Goal: Information Seeking & Learning: Check status

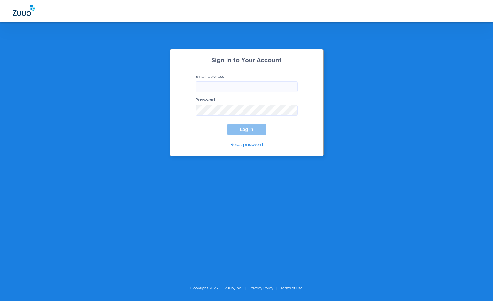
click at [215, 85] on input "Email address" at bounding box center [246, 86] width 102 height 11
type input "r"
type input "[PERSON_NAME][EMAIL_ADDRESS][DOMAIN_NAME]"
click at [227, 124] on button "Log In" at bounding box center [246, 129] width 39 height 11
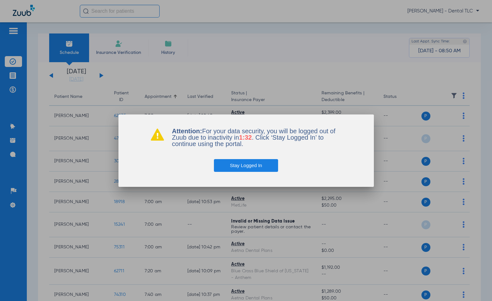
click at [253, 166] on button "Stay Logged In" at bounding box center [246, 165] width 64 height 13
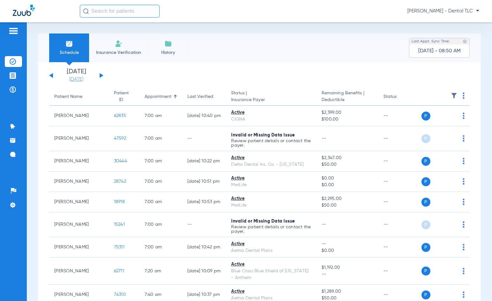
click at [81, 78] on link "[DATE]" at bounding box center [76, 79] width 38 height 6
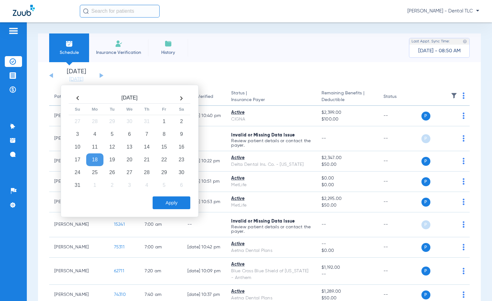
click at [181, 97] on th at bounding box center [181, 98] width 17 height 10
click at [95, 132] on td "8" at bounding box center [94, 134] width 17 height 13
click at [169, 205] on button "Apply" at bounding box center [172, 203] width 38 height 13
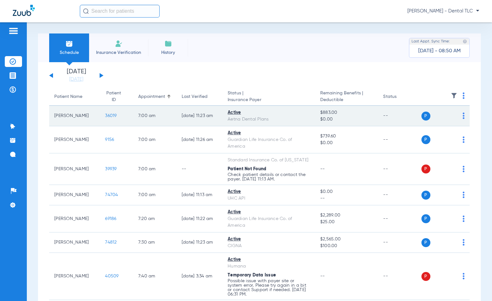
click at [105, 115] on span "36019" at bounding box center [110, 116] width 11 height 4
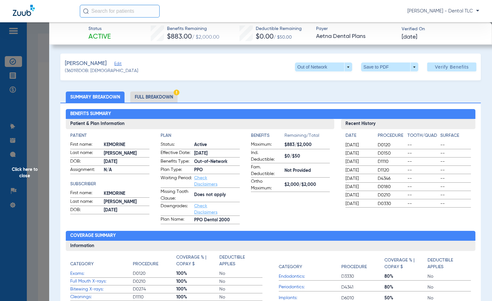
click at [159, 98] on li "Full Breakdown" at bounding box center [153, 97] width 47 height 11
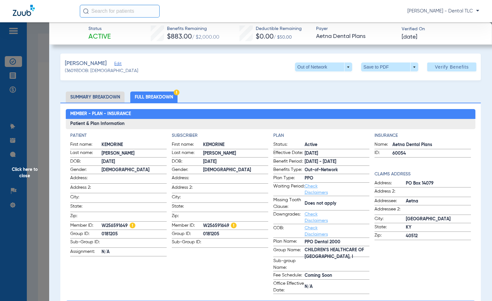
click at [31, 165] on span "Click here to close" at bounding box center [24, 172] width 49 height 301
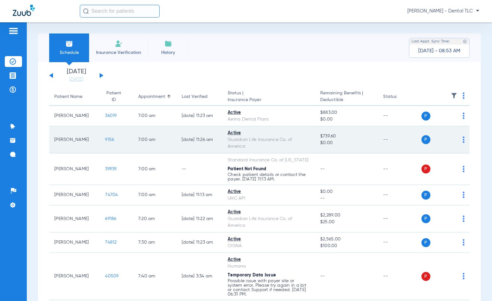
click at [105, 141] on span "9156" at bounding box center [109, 140] width 9 height 4
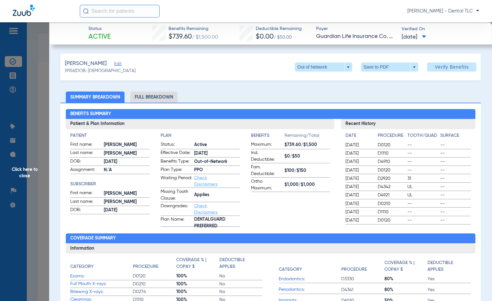
click at [143, 98] on li "Full Breakdown" at bounding box center [153, 97] width 47 height 11
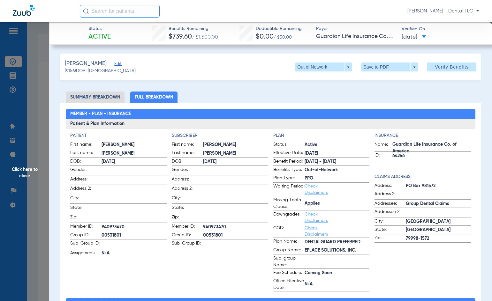
click at [29, 173] on span "Click here to close" at bounding box center [24, 172] width 49 height 301
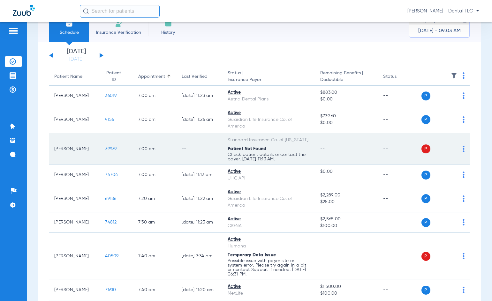
scroll to position [64, 0]
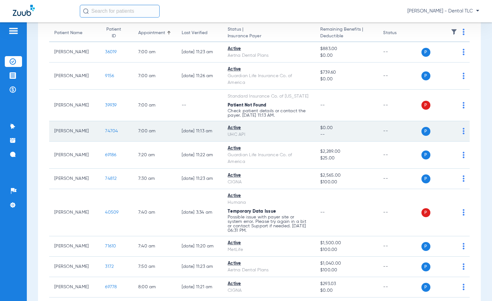
click at [106, 133] on span "74704" at bounding box center [111, 131] width 13 height 4
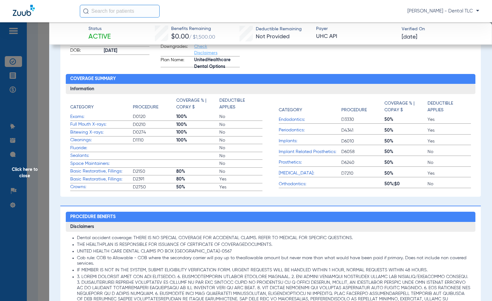
scroll to position [0, 0]
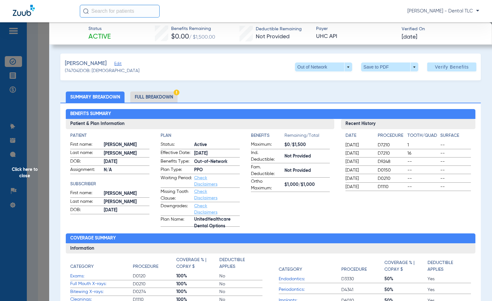
drag, startPoint x: 156, startPoint y: 94, endPoint x: 42, endPoint y: 125, distance: 117.7
click at [156, 94] on li "Full Breakdown" at bounding box center [153, 97] width 47 height 11
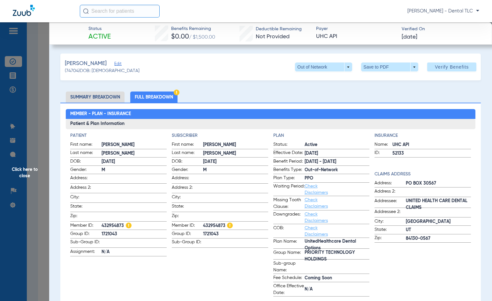
click at [84, 98] on li "Summary Breakdown" at bounding box center [95, 97] width 59 height 11
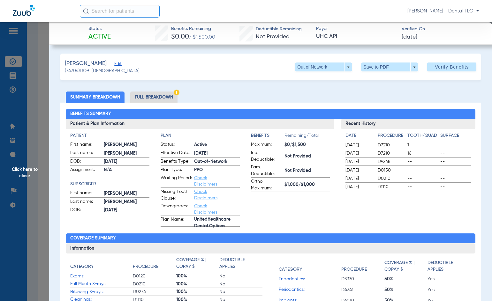
click at [26, 170] on span "Click here to close" at bounding box center [24, 172] width 49 height 301
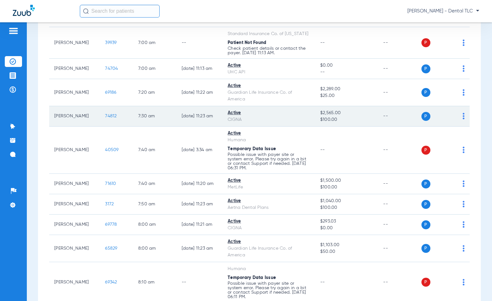
scroll to position [128, 0]
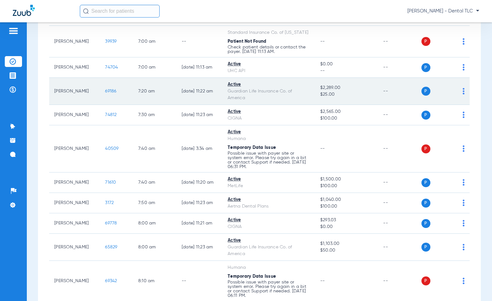
click at [108, 92] on span "69186" at bounding box center [110, 91] width 11 height 4
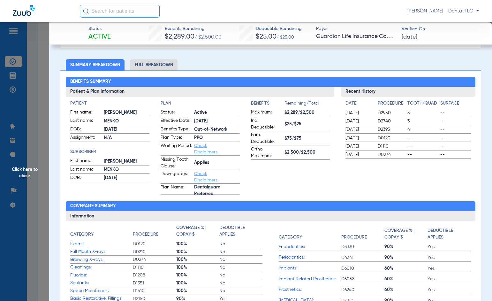
scroll to position [0, 0]
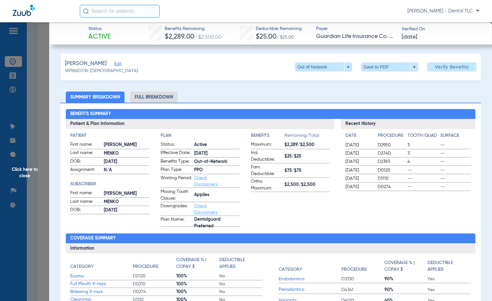
click at [148, 98] on li "Full Breakdown" at bounding box center [153, 97] width 47 height 11
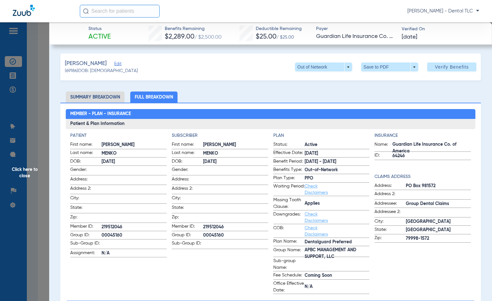
click at [30, 171] on span "Click here to close" at bounding box center [24, 172] width 49 height 301
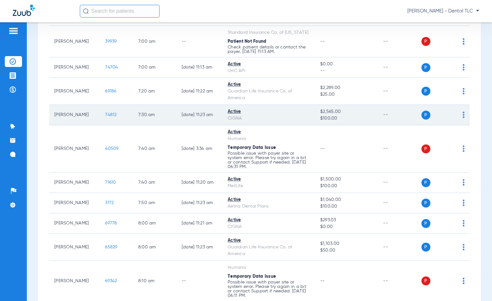
click at [105, 114] on span "74812" at bounding box center [110, 115] width 11 height 4
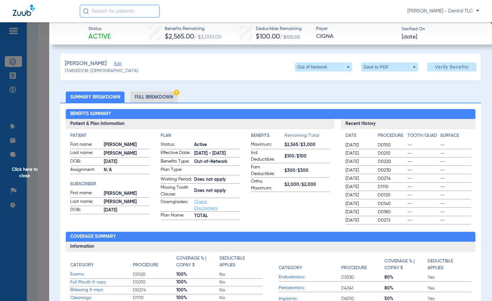
click at [154, 99] on li "Full Breakdown" at bounding box center [153, 97] width 47 height 11
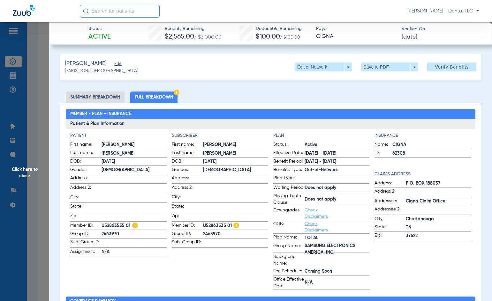
click at [27, 175] on span "Click here to close" at bounding box center [24, 172] width 49 height 301
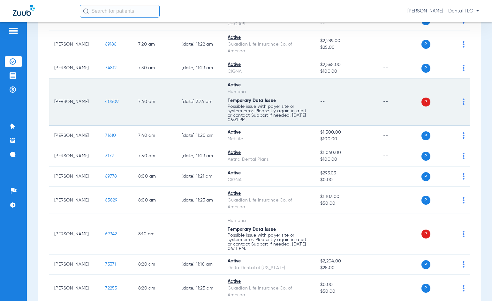
scroll to position [192, 0]
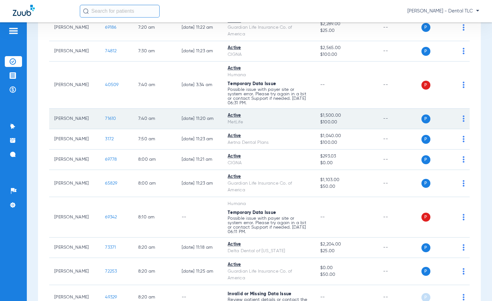
click at [105, 118] on span "71610" at bounding box center [110, 119] width 11 height 4
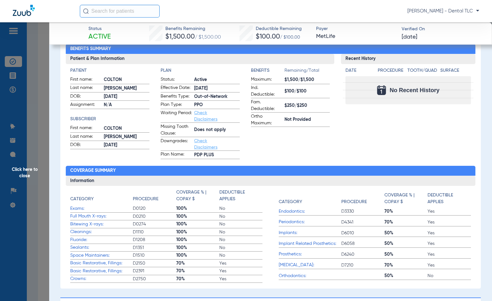
scroll to position [0, 0]
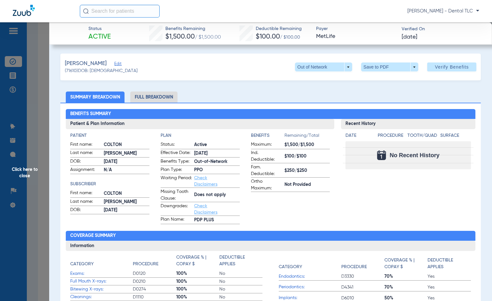
click at [155, 98] on li "Full Breakdown" at bounding box center [153, 97] width 47 height 11
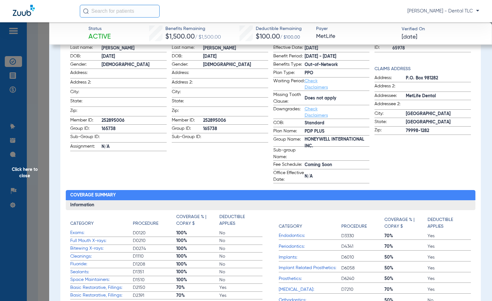
scroll to position [96, 0]
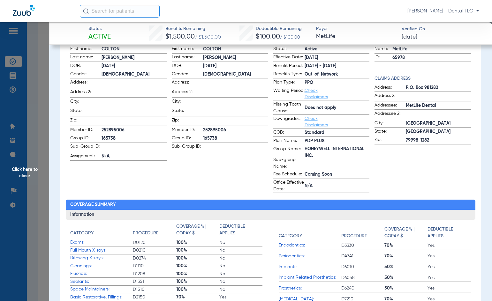
click at [25, 168] on span "Click here to close" at bounding box center [24, 172] width 49 height 301
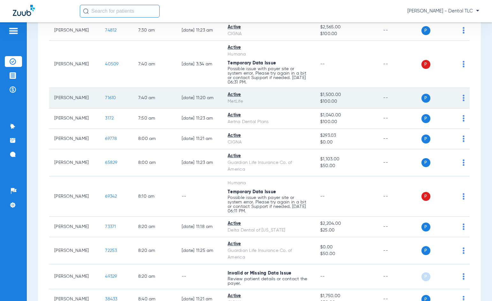
scroll to position [224, 0]
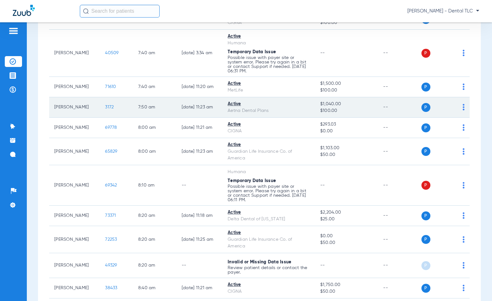
click at [106, 108] on span "3172" at bounding box center [109, 107] width 9 height 4
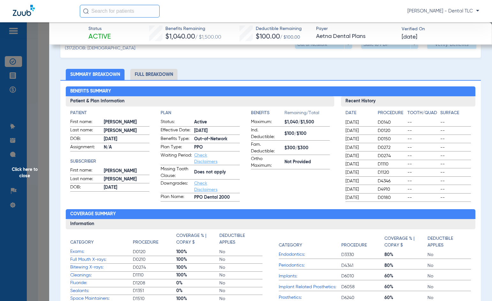
scroll to position [0, 0]
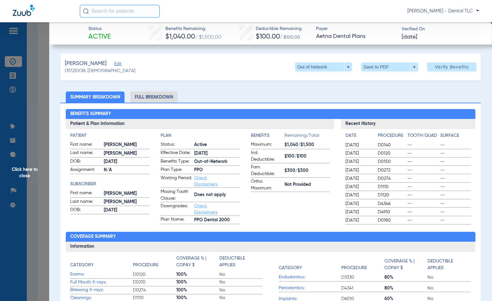
click at [159, 97] on li "Full Breakdown" at bounding box center [153, 97] width 47 height 11
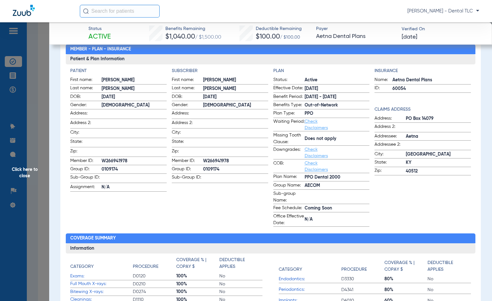
scroll to position [64, 0]
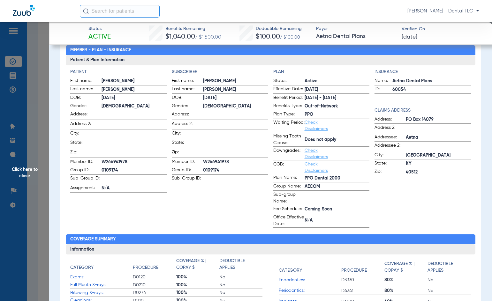
click at [34, 174] on span "Click here to close" at bounding box center [24, 172] width 49 height 301
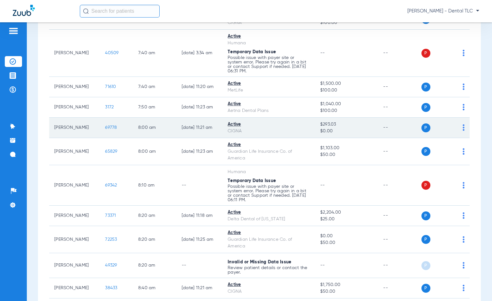
click at [105, 128] on span "69778" at bounding box center [111, 127] width 12 height 4
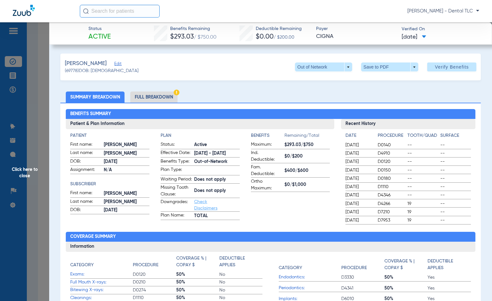
click at [166, 95] on li "Full Breakdown" at bounding box center [153, 97] width 47 height 11
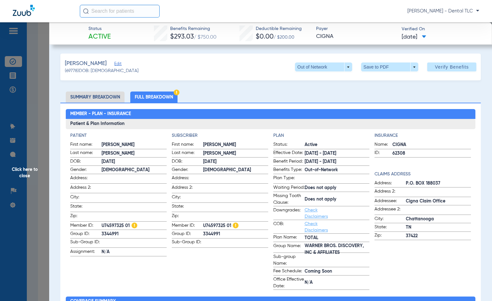
click at [34, 170] on span "Click here to close" at bounding box center [24, 172] width 49 height 301
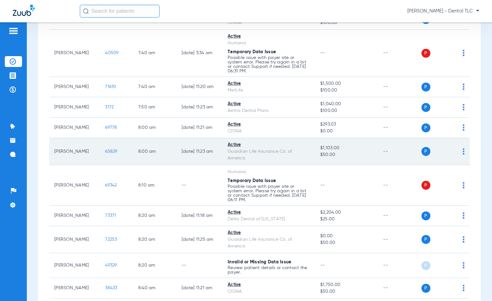
click at [105, 151] on span "65829" at bounding box center [111, 151] width 12 height 4
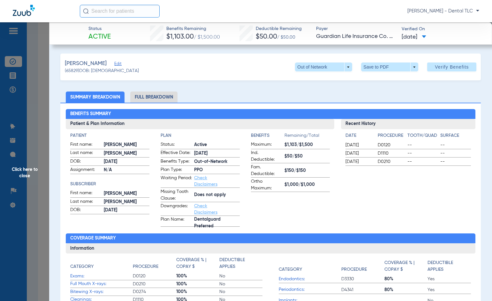
click at [150, 95] on li "Full Breakdown" at bounding box center [153, 97] width 47 height 11
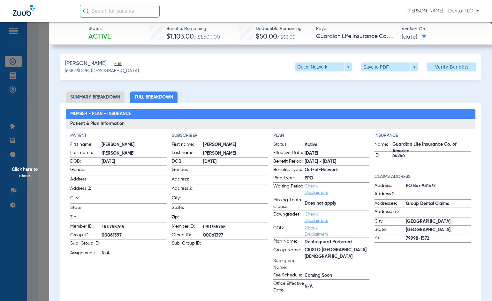
click at [32, 170] on span "Click here to close" at bounding box center [24, 172] width 49 height 301
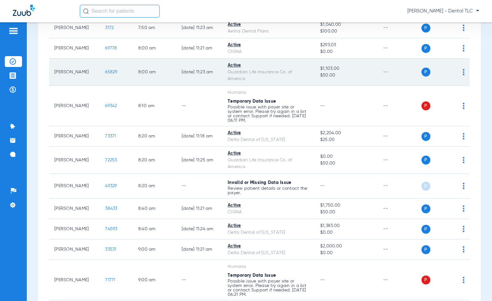
scroll to position [319, 0]
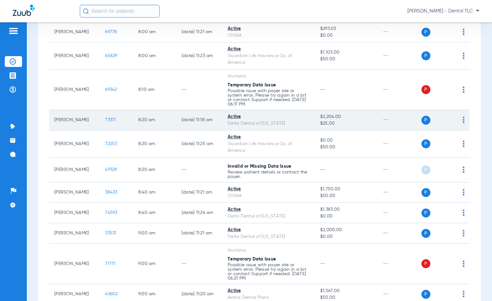
click at [105, 118] on span "73371" at bounding box center [110, 120] width 11 height 4
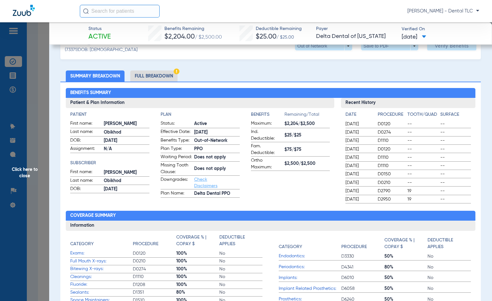
scroll to position [0, 0]
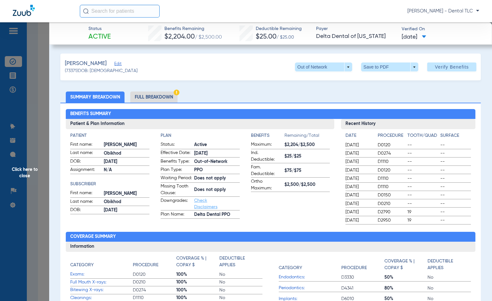
click at [148, 94] on li "Full Breakdown" at bounding box center [153, 97] width 47 height 11
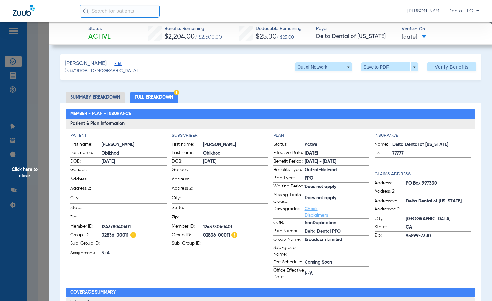
click at [19, 171] on span "Click here to close" at bounding box center [24, 172] width 49 height 301
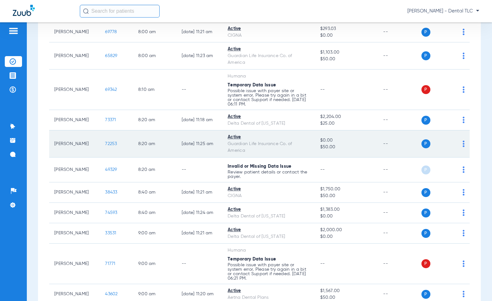
click at [106, 143] on span "72253" at bounding box center [111, 144] width 12 height 4
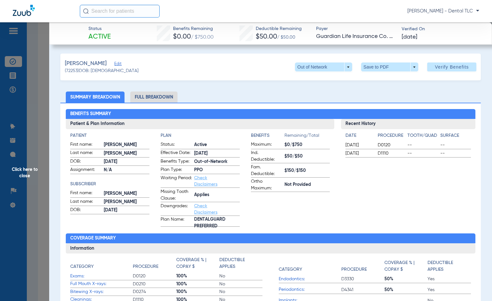
click at [147, 96] on li "Full Breakdown" at bounding box center [153, 97] width 47 height 11
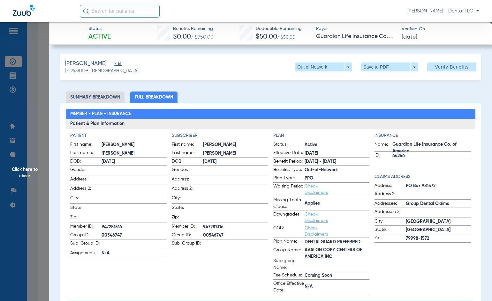
click at [27, 169] on span "Click here to close" at bounding box center [24, 172] width 49 height 301
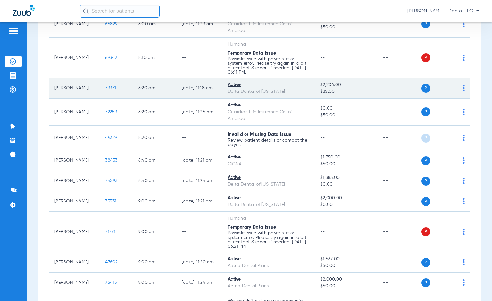
scroll to position [383, 0]
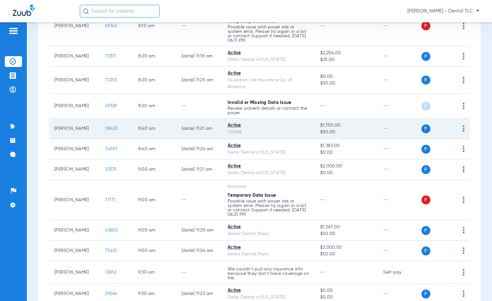
click at [105, 127] on span "38433" at bounding box center [111, 128] width 12 height 4
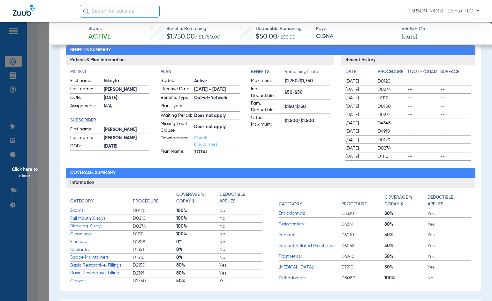
scroll to position [0, 0]
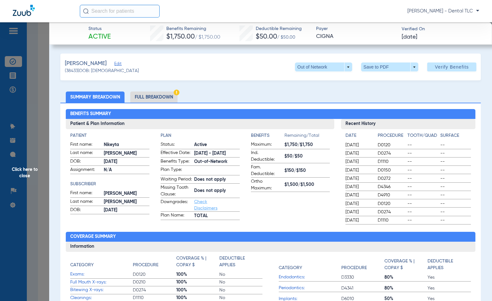
click at [149, 96] on li "Full Breakdown" at bounding box center [153, 97] width 47 height 11
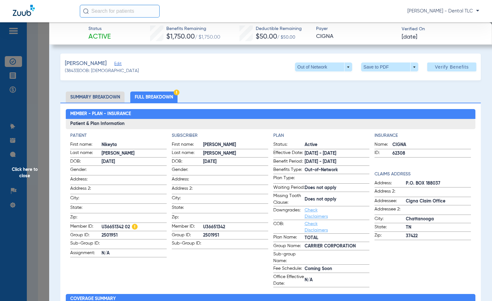
click at [19, 170] on span "Click here to close" at bounding box center [24, 172] width 49 height 301
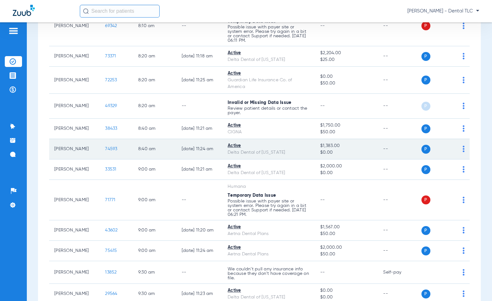
click at [105, 146] on td "74593" at bounding box center [116, 149] width 33 height 20
click at [107, 148] on span "74593" at bounding box center [111, 149] width 12 height 4
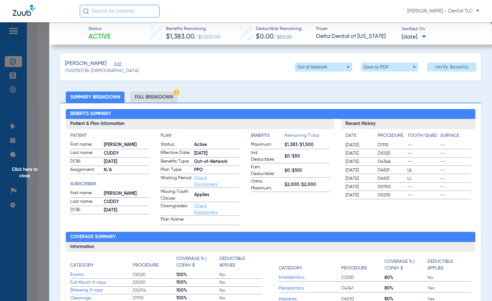
click at [153, 98] on li "Full Breakdown" at bounding box center [153, 97] width 47 height 11
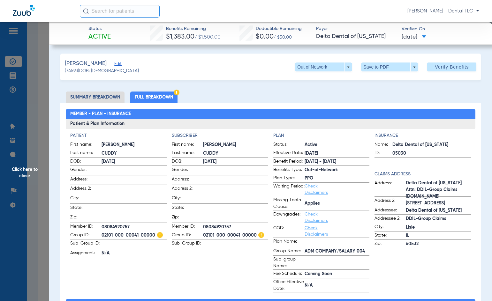
click at [22, 170] on span "Click here to close" at bounding box center [24, 172] width 49 height 301
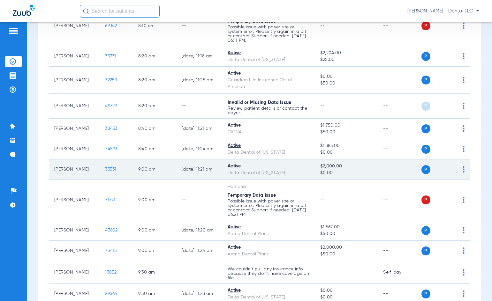
click at [108, 171] on span "33531" at bounding box center [110, 169] width 11 height 4
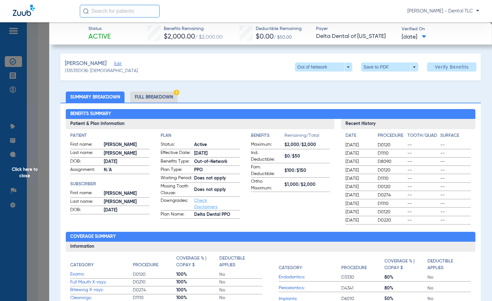
click at [164, 95] on li "Full Breakdown" at bounding box center [153, 97] width 47 height 11
